Goal: Information Seeking & Learning: Learn about a topic

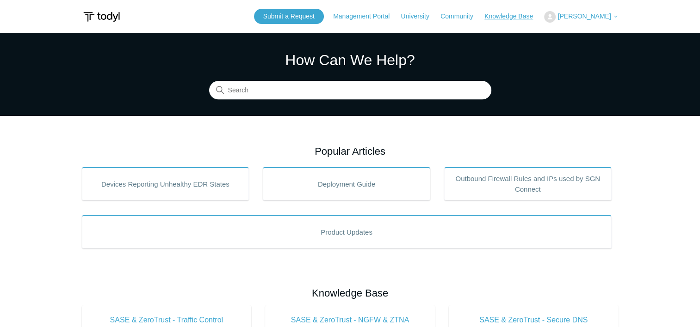
click at [492, 18] on link "Knowledge Base" at bounding box center [513, 17] width 58 height 10
click at [494, 15] on link "Knowledge Base" at bounding box center [513, 17] width 58 height 10
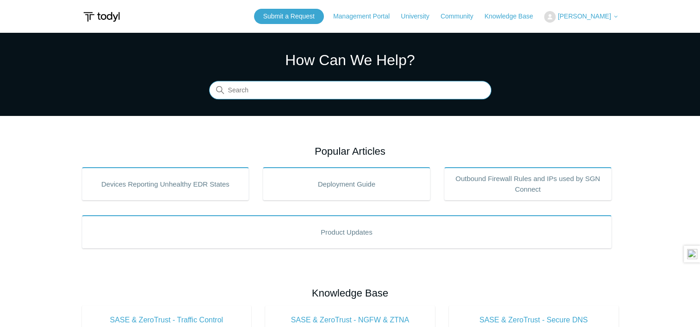
paste input "72.80.57.186"
type input "72.80.57.186"
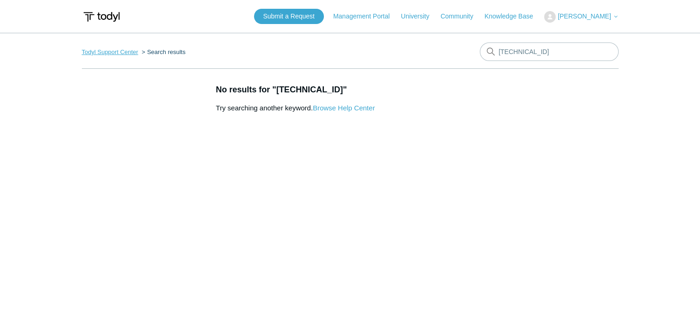
click at [105, 54] on link "Todyl Support Center" at bounding box center [110, 52] width 56 height 7
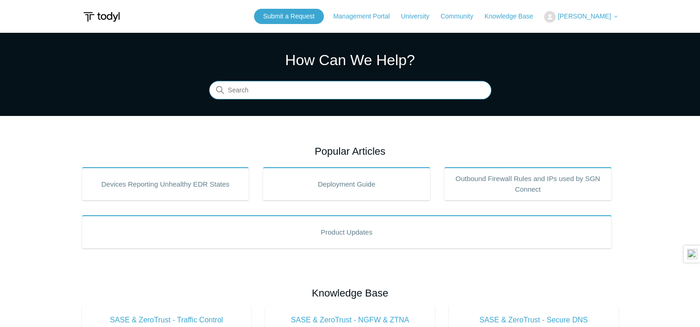
click at [400, 93] on input "Search" at bounding box center [350, 90] width 282 height 19
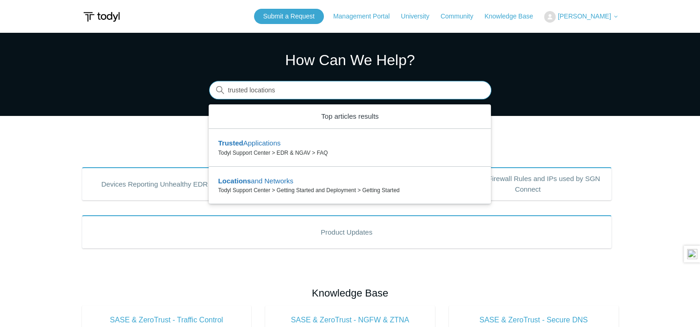
type input "trusted locations"
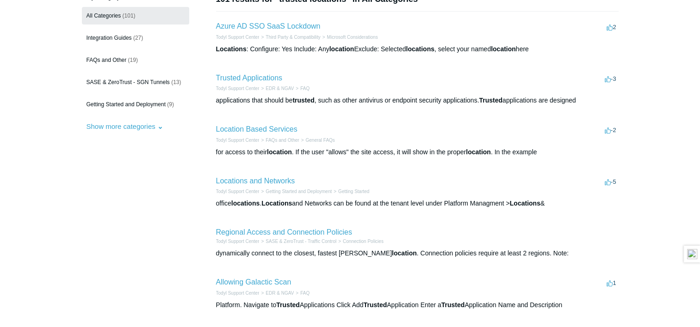
scroll to position [93, 0]
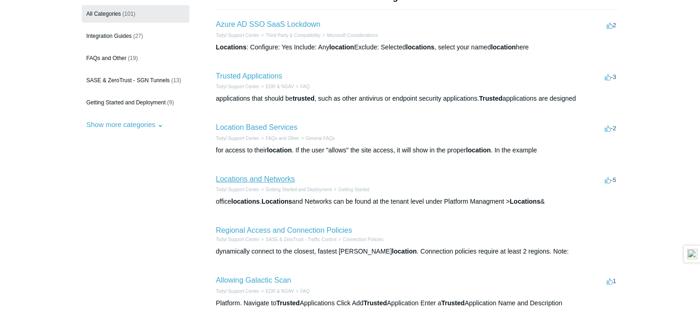
click at [285, 177] on link "Locations and Networks" at bounding box center [255, 179] width 79 height 8
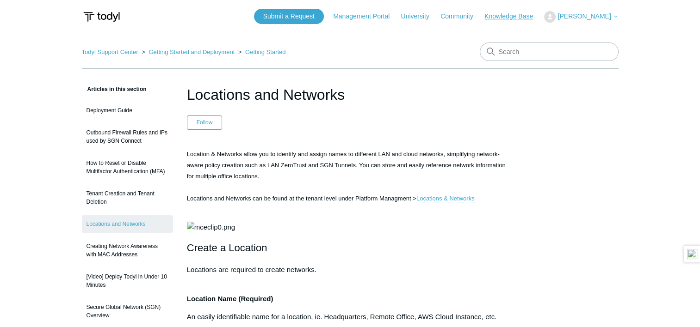
click at [523, 17] on link "Knowledge Base" at bounding box center [513, 17] width 58 height 10
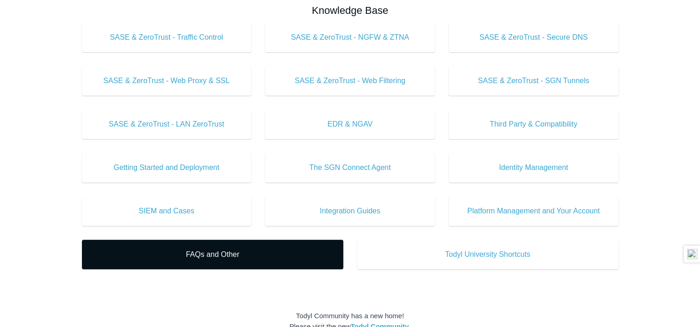
scroll to position [278, 0]
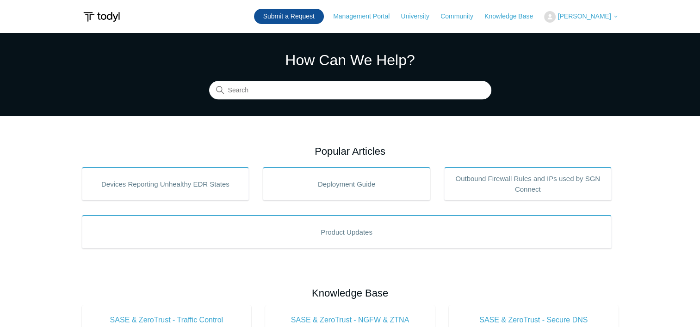
click at [312, 19] on link "Submit a Request" at bounding box center [289, 16] width 70 height 15
